Goal: Task Accomplishment & Management: Manage account settings

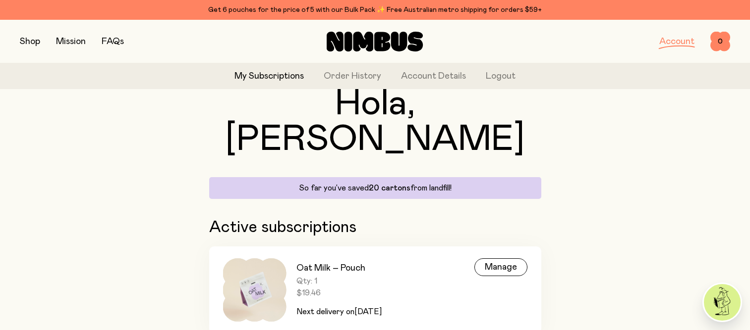
scroll to position [58, 0]
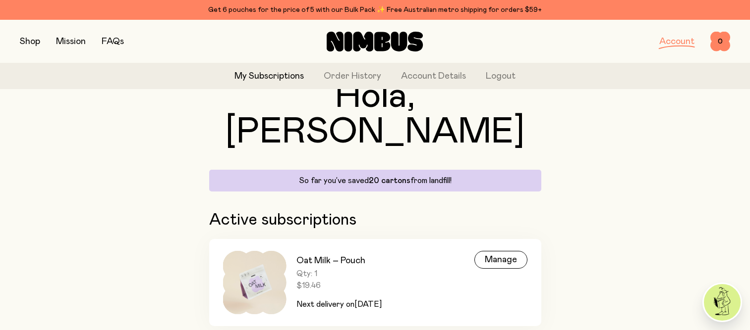
click at [498, 251] on div "Manage" at bounding box center [500, 260] width 53 height 18
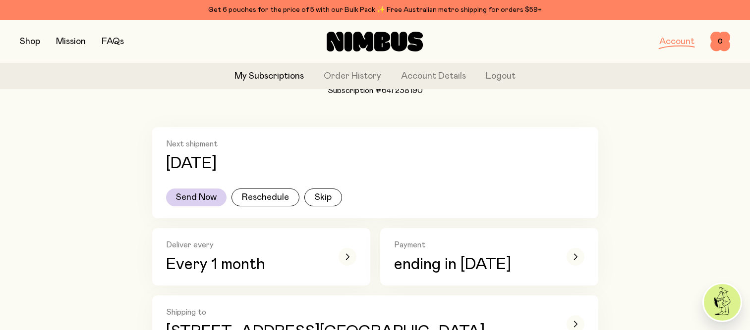
scroll to position [149, 0]
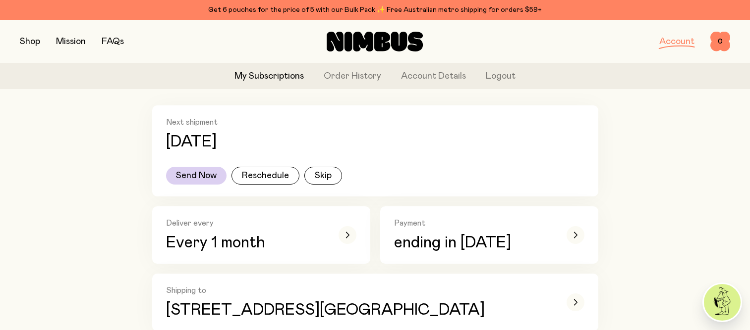
click at [328, 180] on button "Skip" at bounding box center [323, 176] width 38 height 18
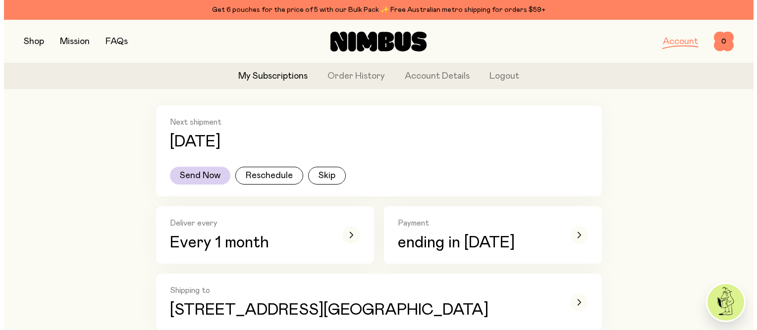
scroll to position [0, 0]
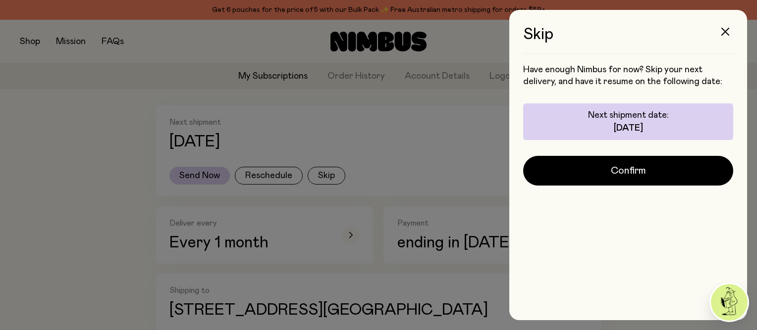
click at [620, 174] on span "Confirm" at bounding box center [628, 171] width 35 height 14
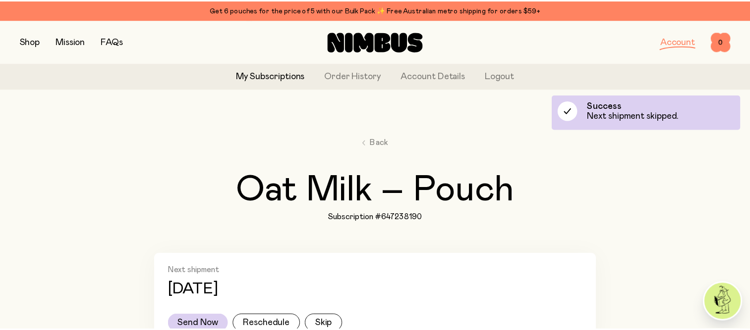
scroll to position [149, 0]
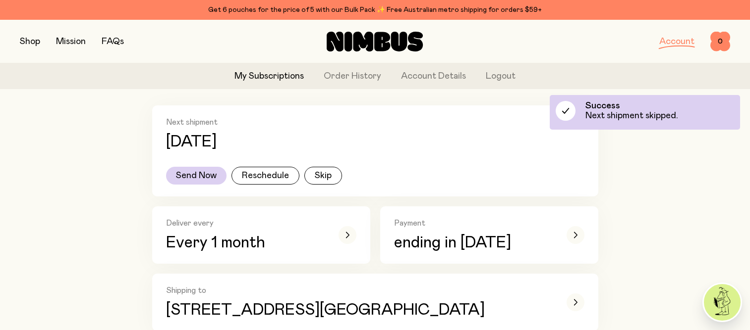
click at [354, 233] on div "button" at bounding box center [347, 235] width 18 height 18
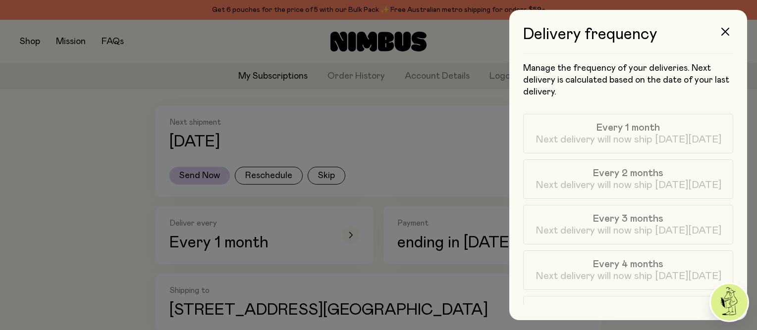
scroll to position [0, 0]
click at [730, 28] on button "button" at bounding box center [725, 32] width 24 height 24
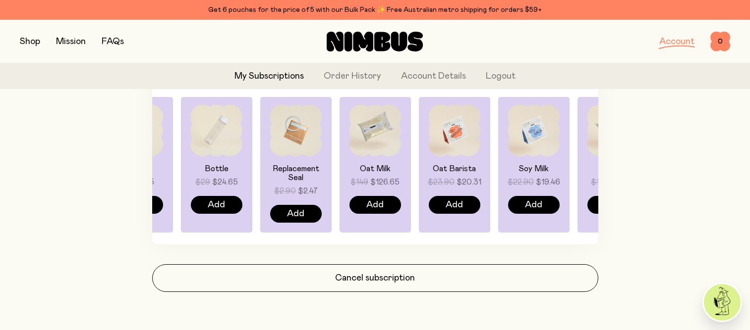
scroll to position [797, 0]
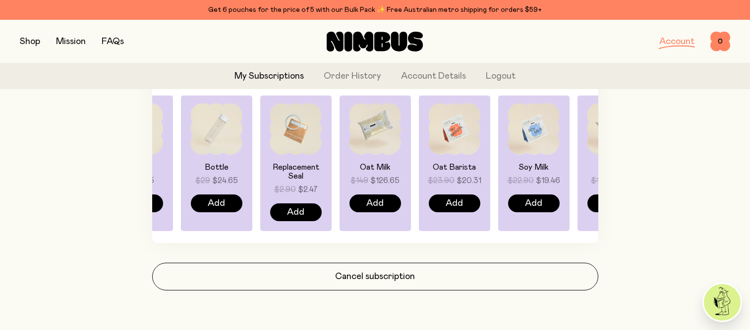
click at [387, 282] on button "Cancel subscription" at bounding box center [375, 277] width 446 height 28
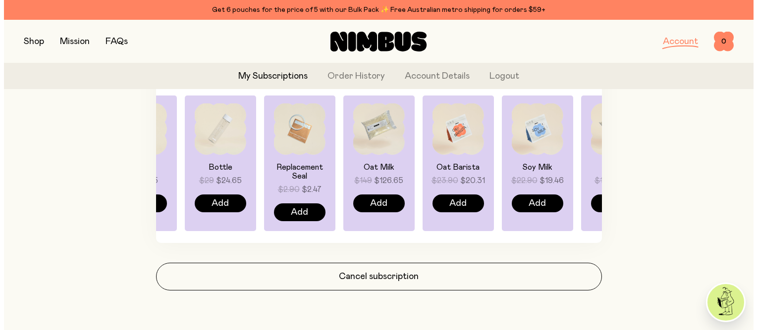
scroll to position [0, 0]
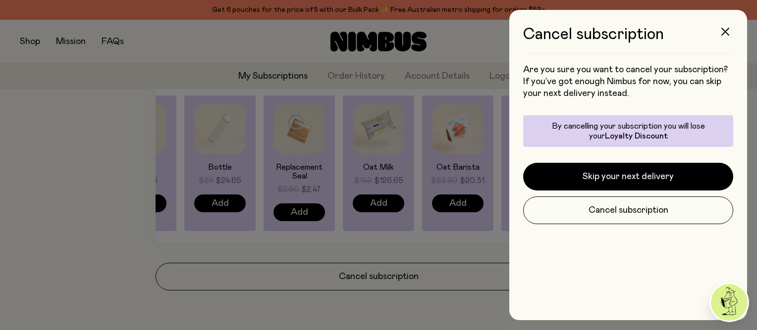
click at [647, 209] on button "Cancel subscription" at bounding box center [628, 211] width 210 height 28
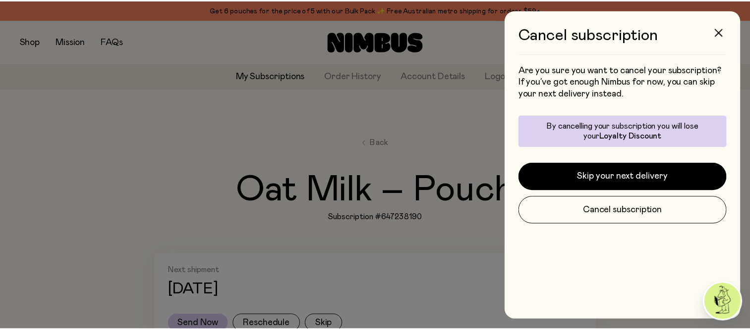
scroll to position [797, 0]
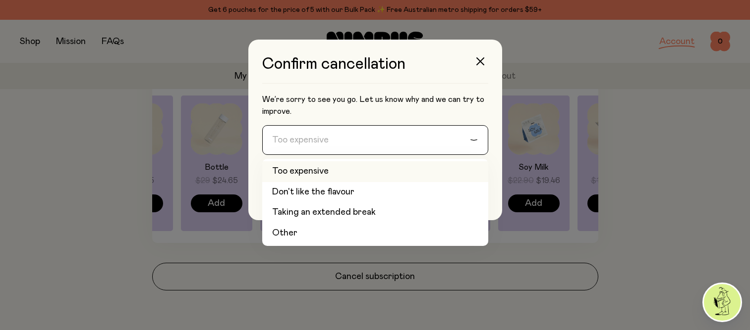
click at [478, 139] on icon "Search for option" at bounding box center [474, 140] width 8 height 4
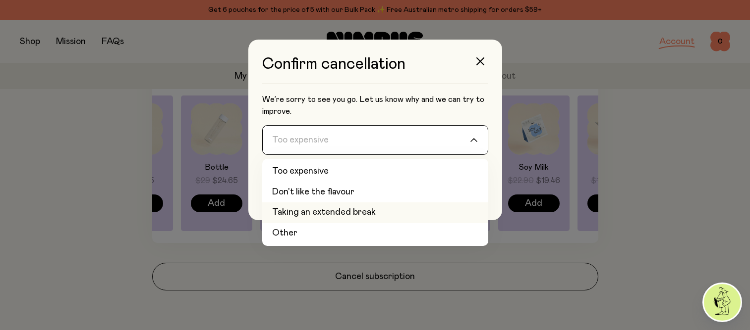
click at [411, 214] on li "Taking an extended break" at bounding box center [375, 213] width 226 height 21
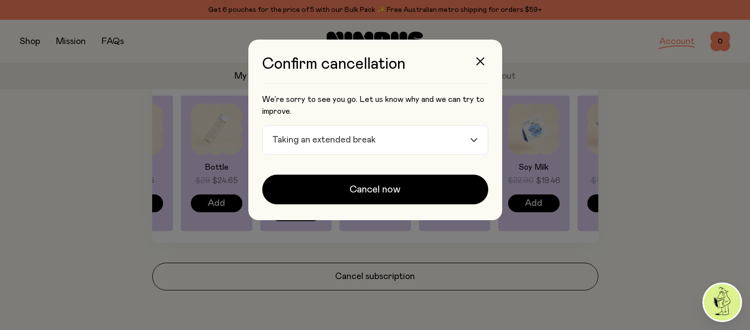
click at [411, 196] on button "Cancel now" at bounding box center [375, 190] width 226 height 30
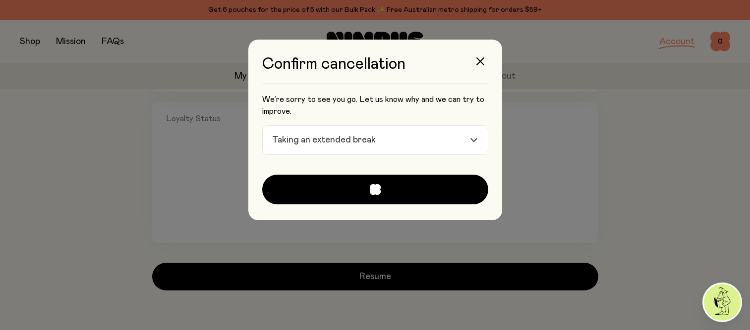
scroll to position [388, 0]
